Goal: Transaction & Acquisition: Obtain resource

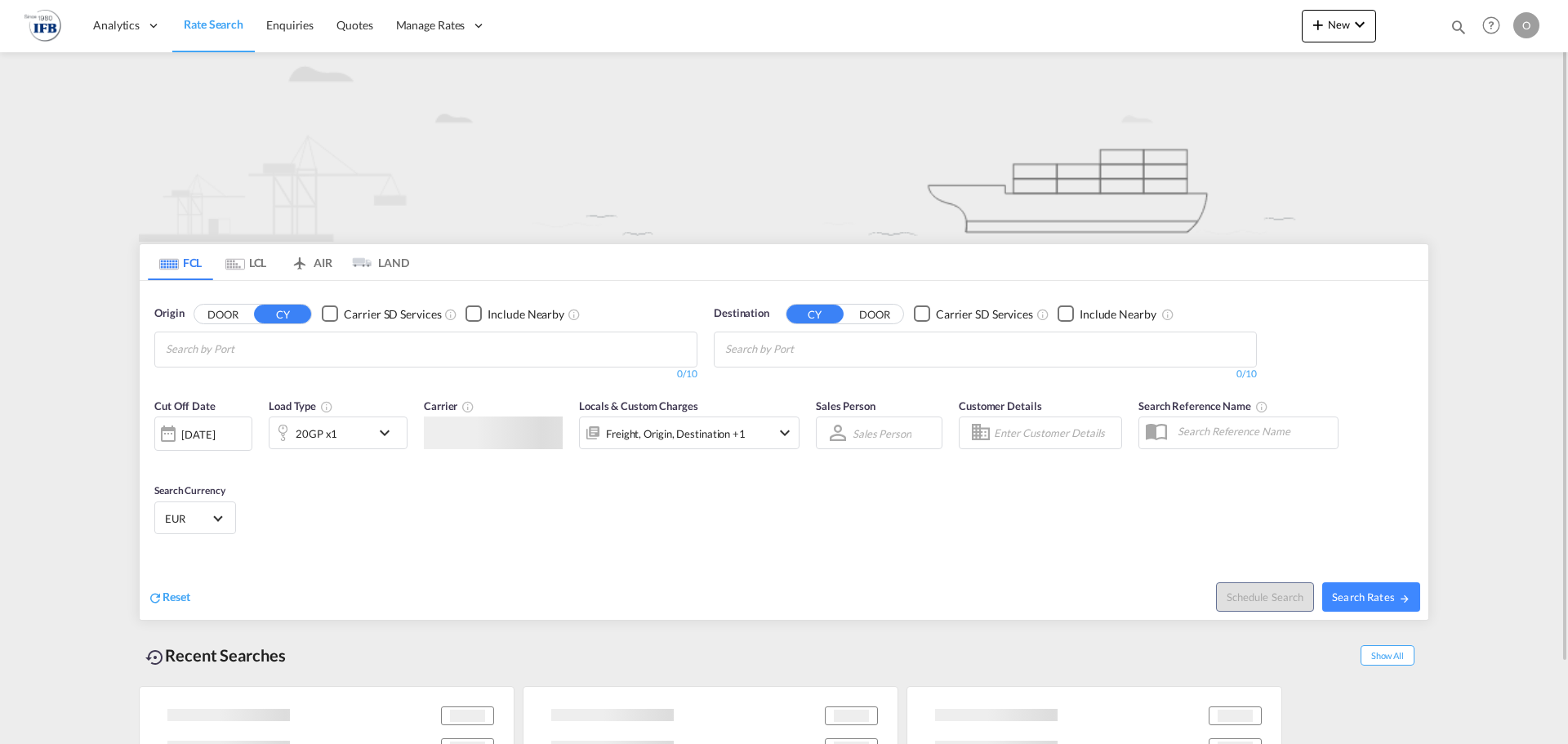
click at [320, 349] on input "Chips input." at bounding box center [244, 349] width 155 height 26
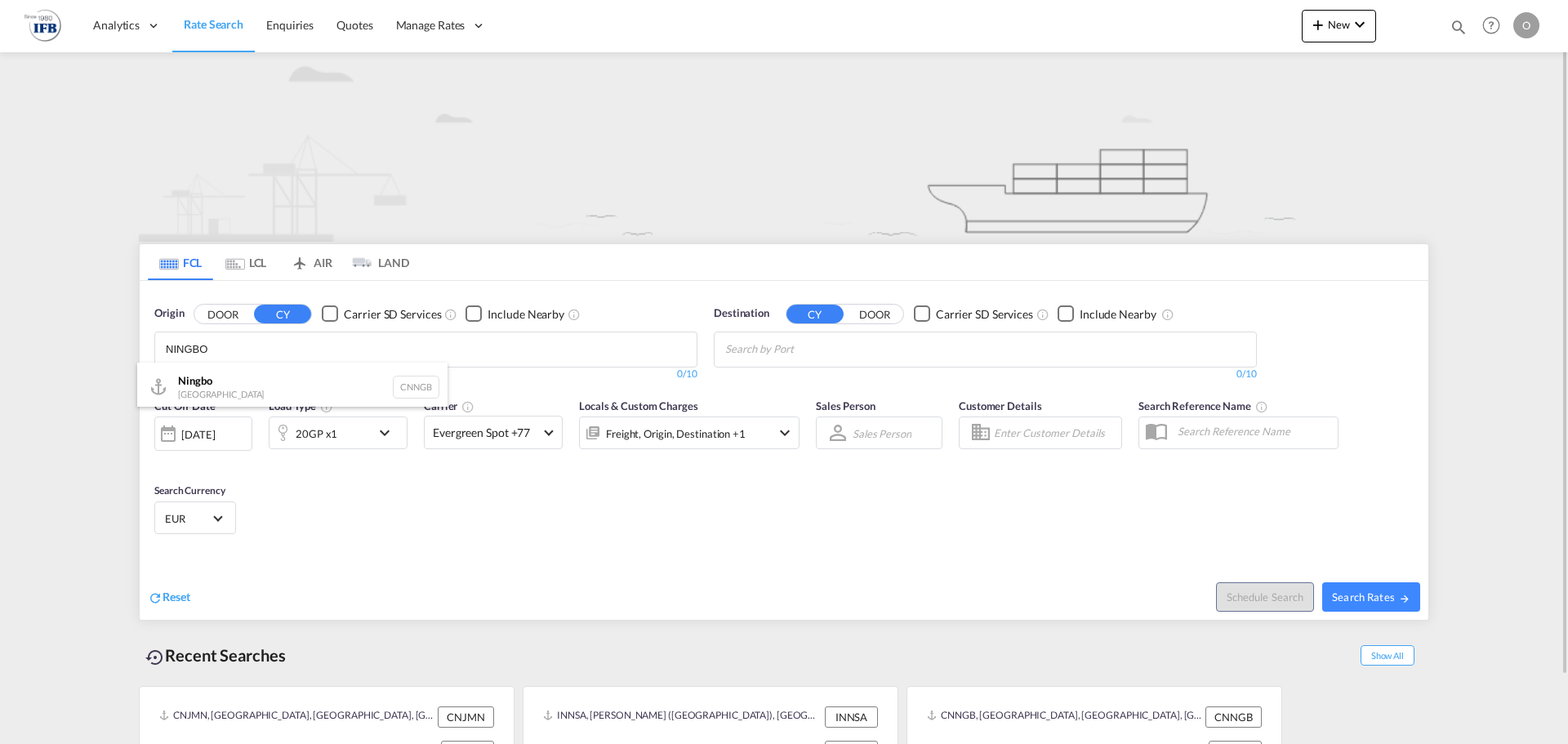
type input "NINGBO"
click at [281, 400] on div "Ningbo China CNNGB" at bounding box center [292, 387] width 311 height 49
click at [814, 354] on input "Chips input." at bounding box center [803, 349] width 155 height 26
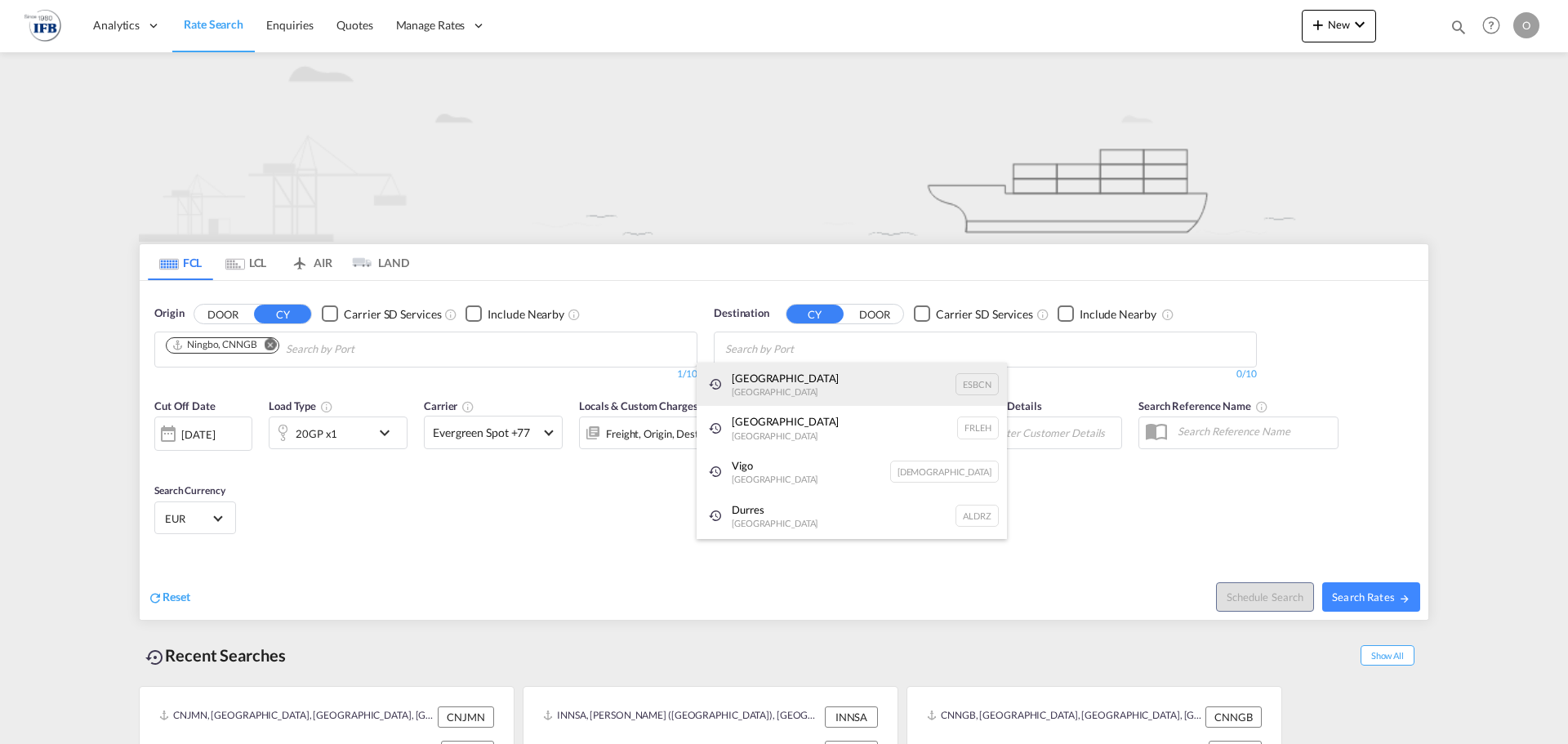
click at [806, 382] on div "[GEOGRAPHIC_DATA] [GEOGRAPHIC_DATA] ESBCN" at bounding box center [852, 385] width 311 height 44
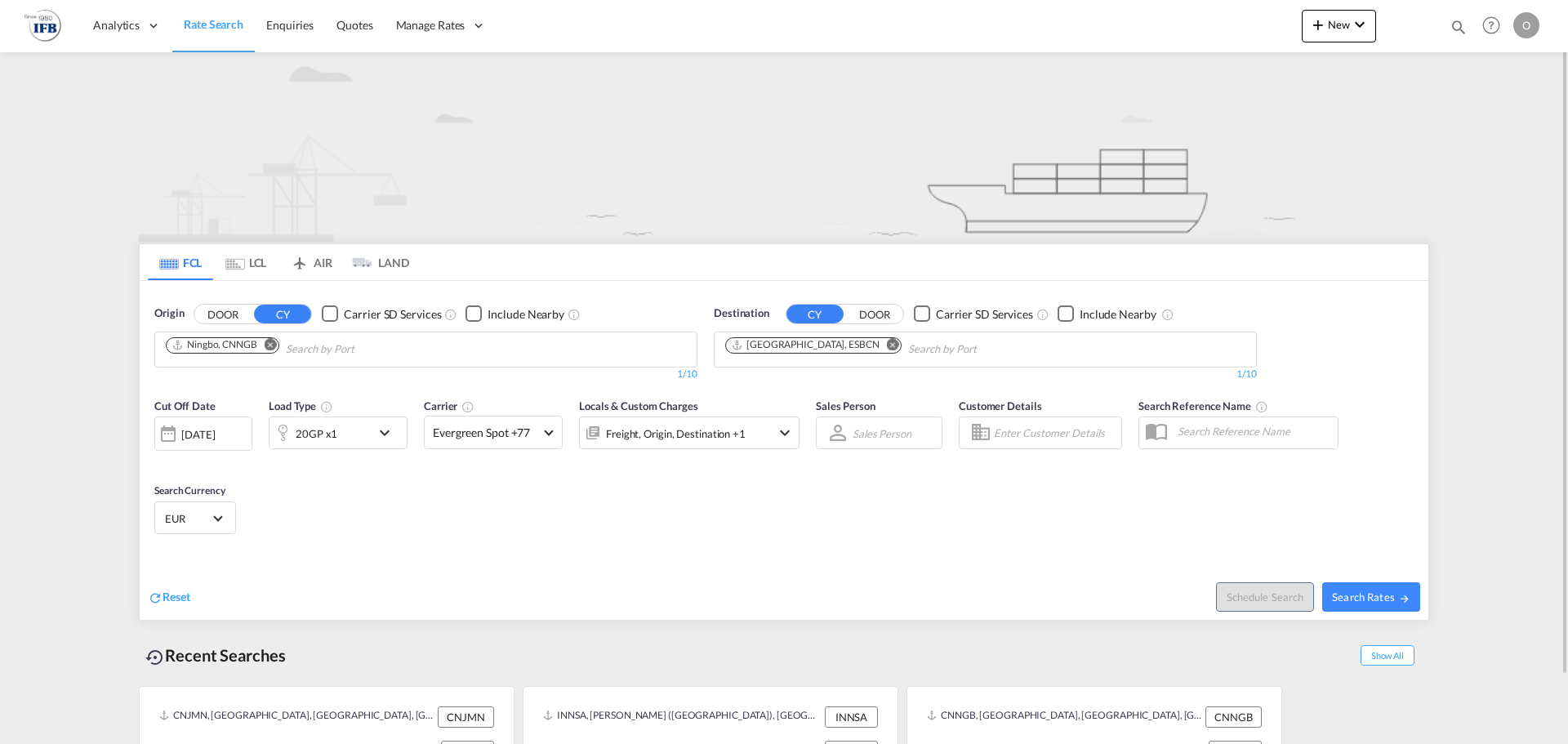
click at [390, 433] on md-icon "icon-chevron-down" at bounding box center [388, 432] width 27 height 19
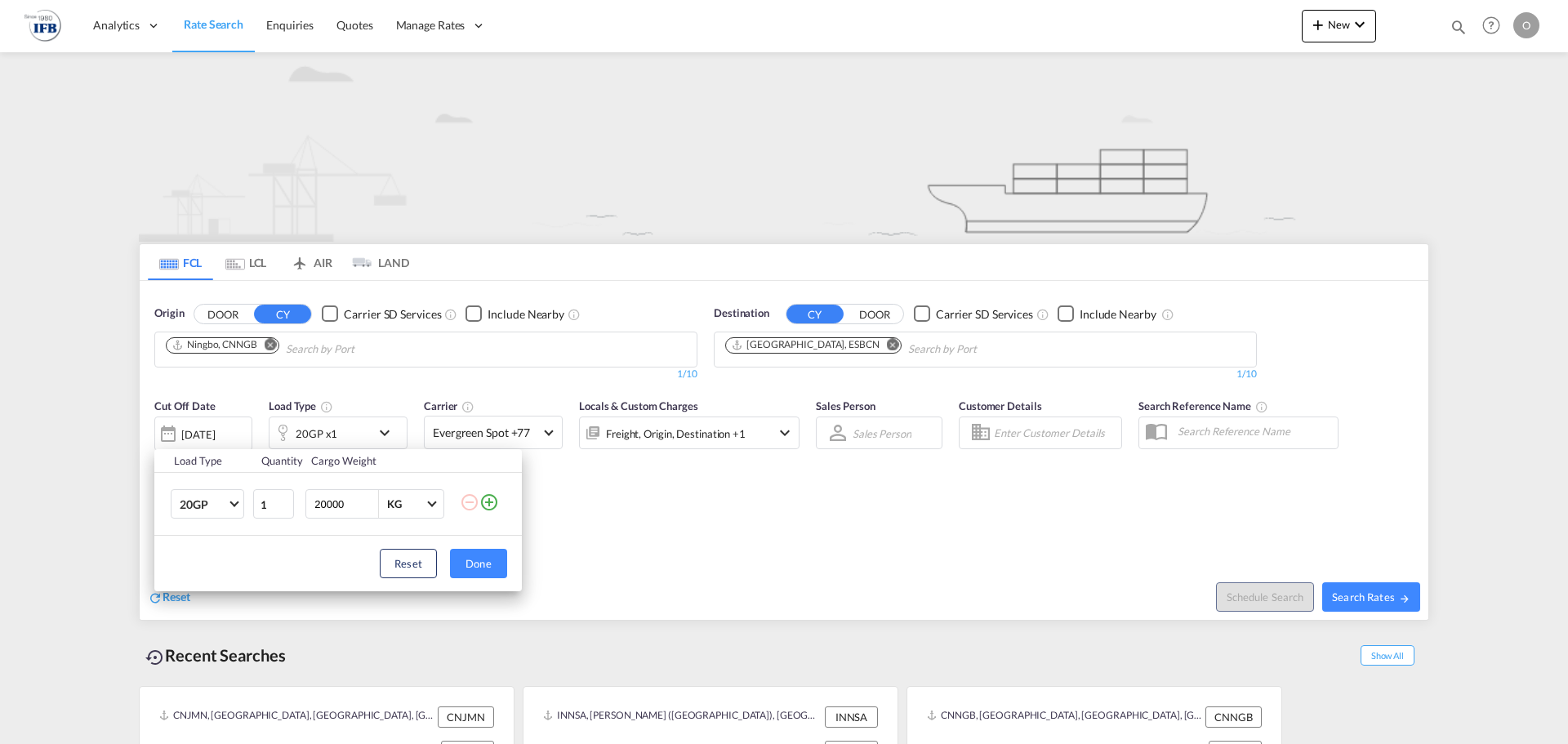
click at [495, 504] on md-icon "icon-plus-circle-outline" at bounding box center [489, 502] width 19 height 19
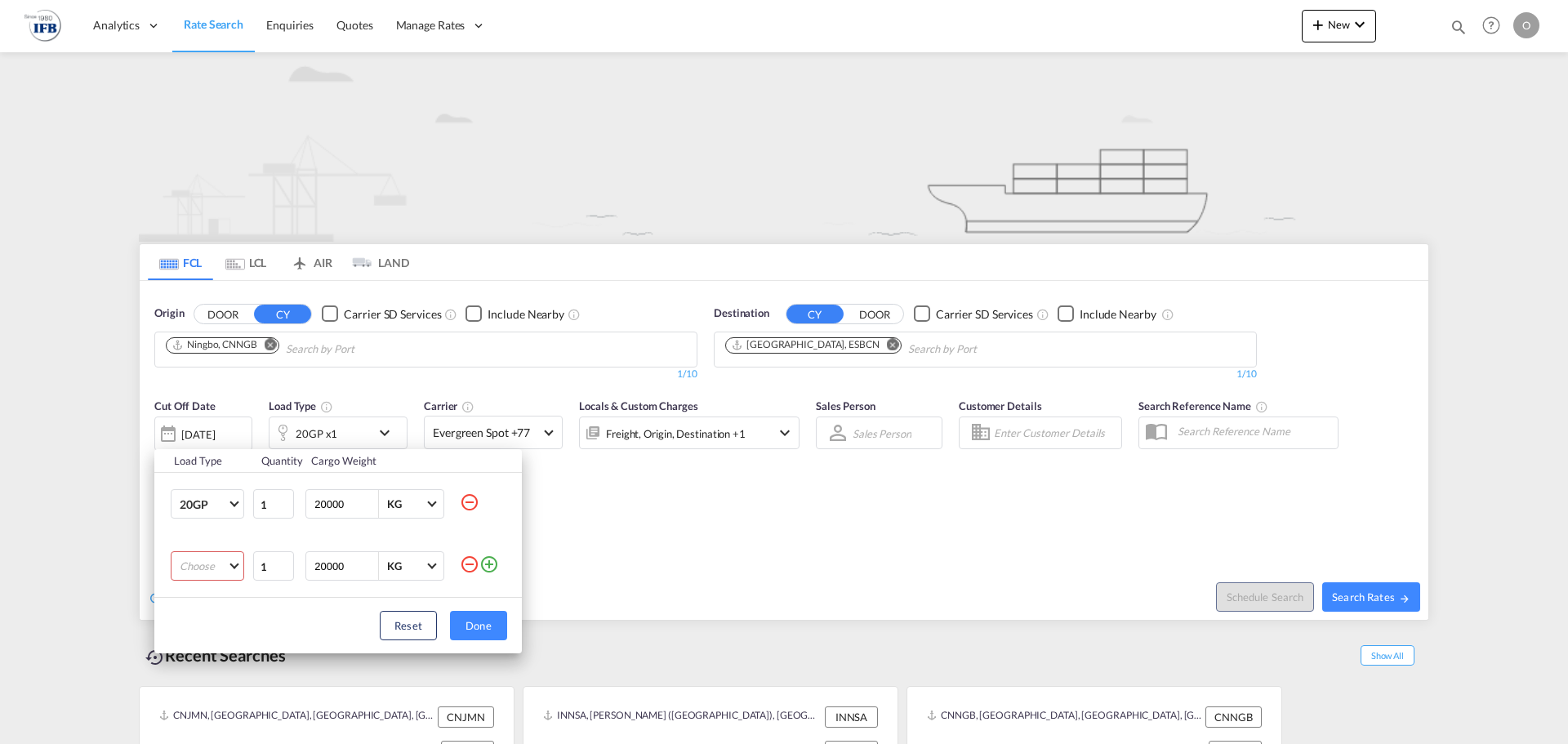
click at [220, 573] on md-select "Choose 20GP 40GP 40HC 45HC 20RE 40RE 40HR 20OT 40OT 20FR 40FR 40NR 20NR 45S 20T…" at bounding box center [206, 566] width 73 height 29
click at [214, 628] on md-option "40HC" at bounding box center [222, 626] width 111 height 39
click at [469, 615] on button "Done" at bounding box center [478, 625] width 57 height 29
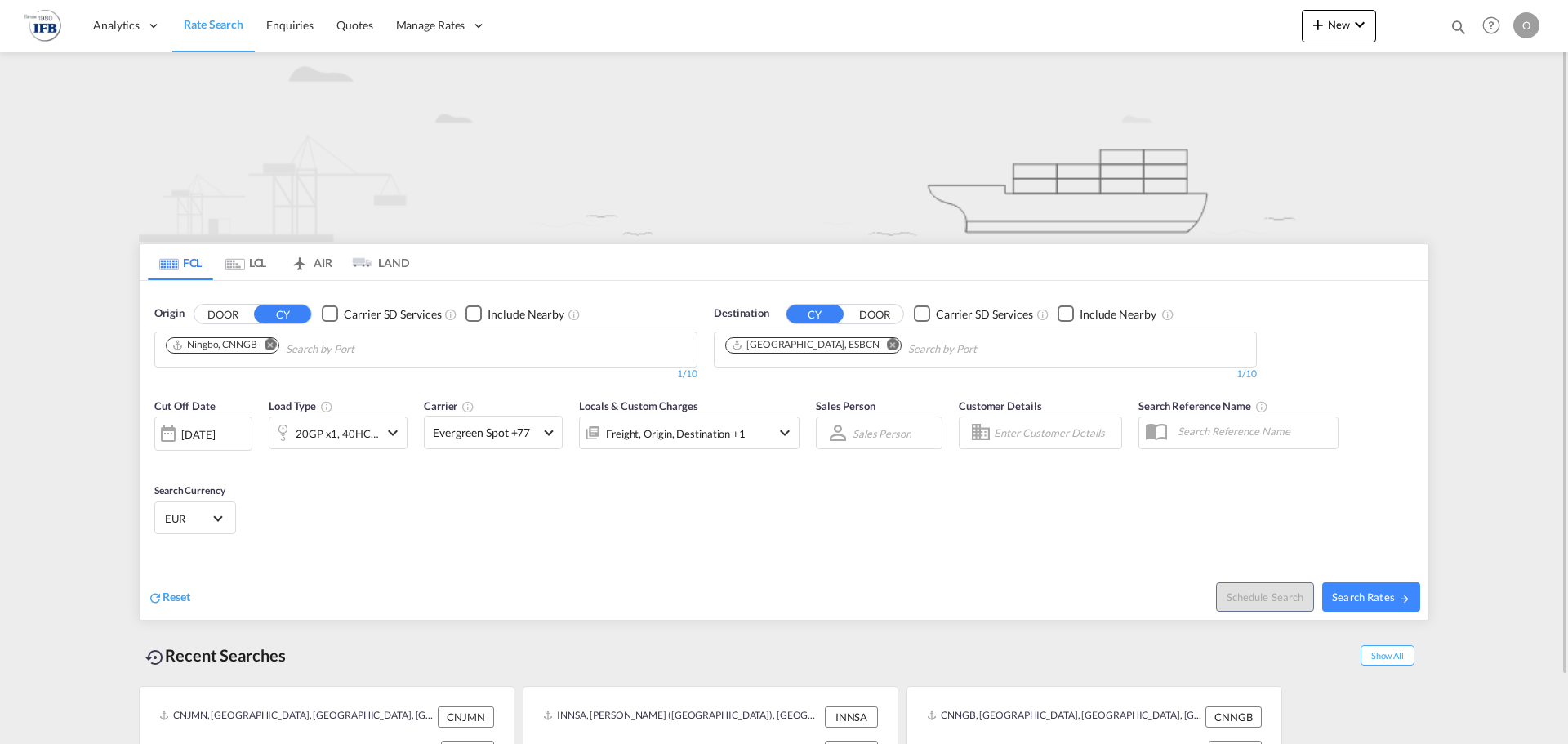
click at [232, 448] on div "[DATE]" at bounding box center [203, 433] width 98 height 34
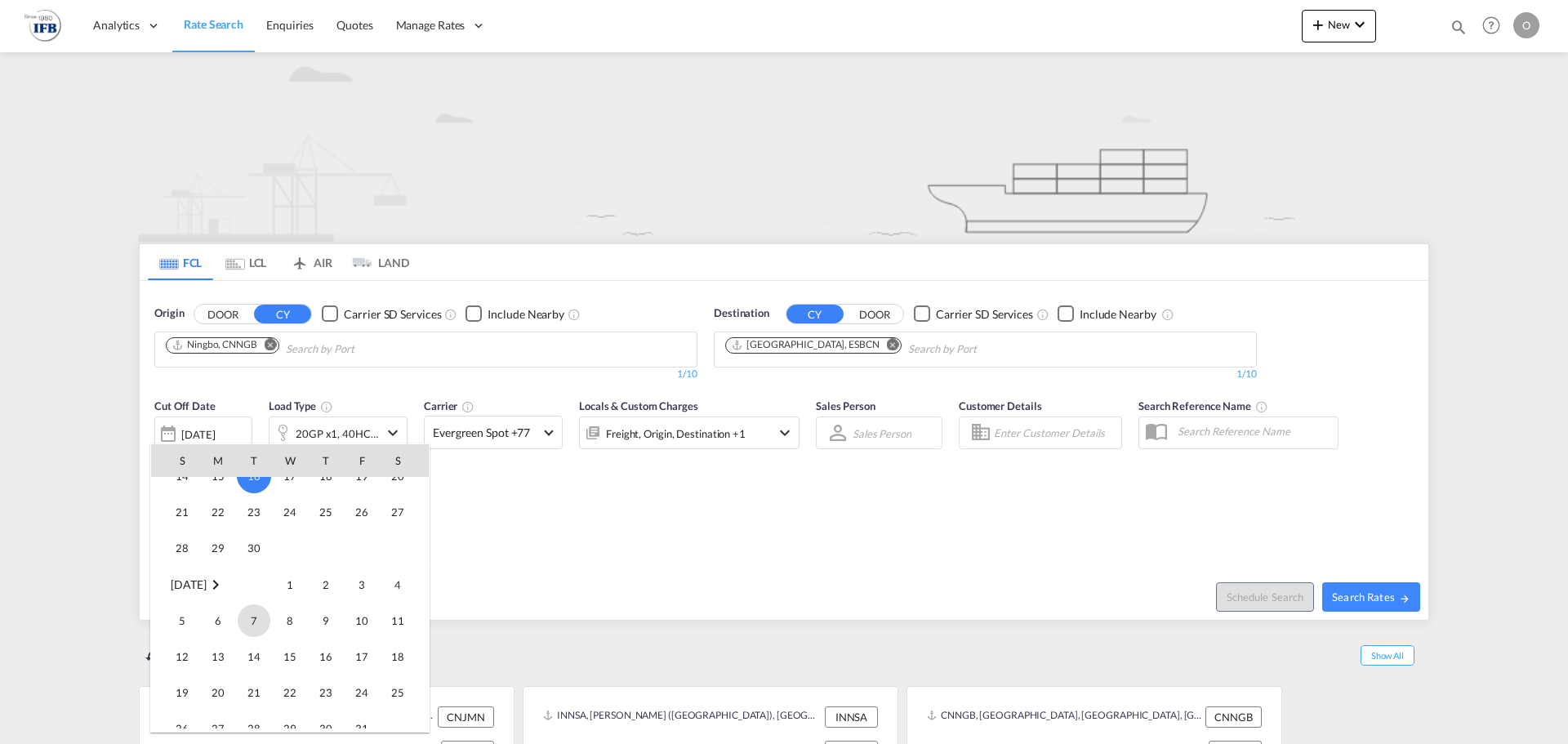
scroll to position [813, 0]
click at [358, 560] on span "3" at bounding box center [361, 548] width 33 height 33
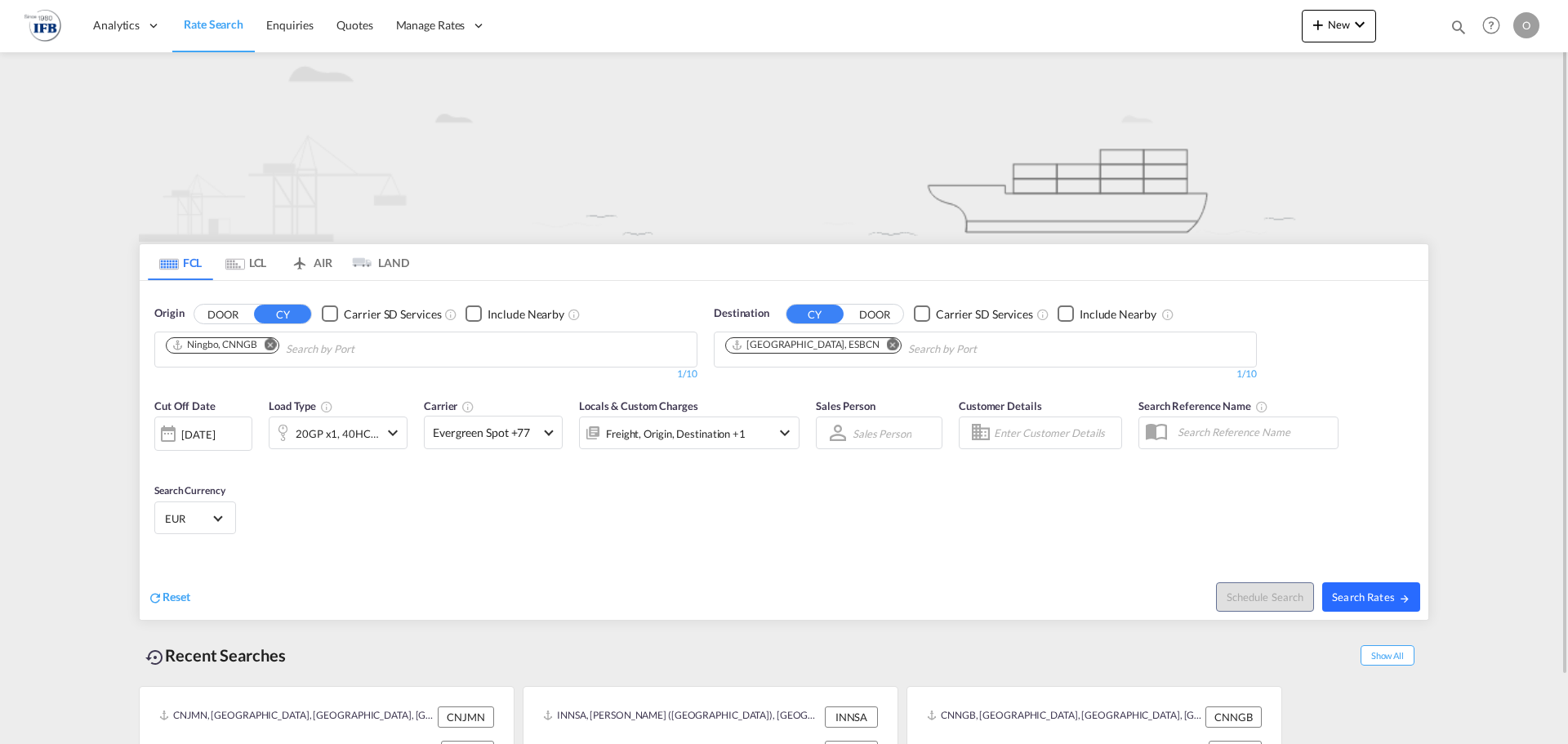
click at [1368, 597] on span "Search Rates" at bounding box center [1370, 597] width 79 height 13
type input "CNNGB to ESBCN / [DATE]"
